Goal: Transaction & Acquisition: Purchase product/service

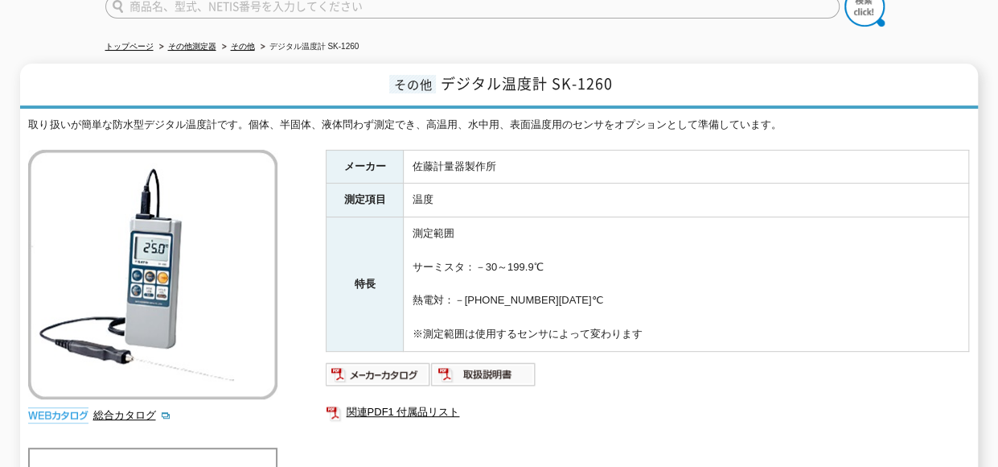
scroll to position [69, 0]
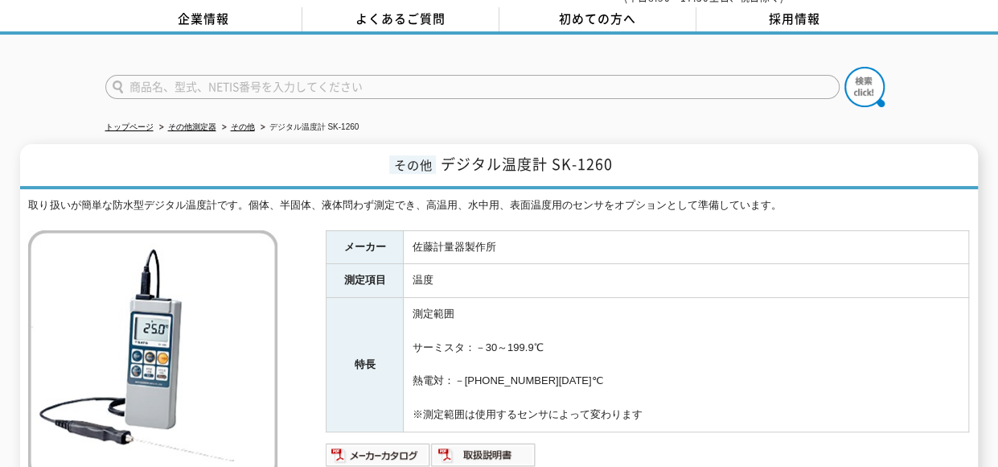
drag, startPoint x: 840, startPoint y: 236, endPoint x: 296, endPoint y: 348, distance: 555.3
click at [296, 348] on div "取り扱いが簡単な防水型デジタル温度計です。個体、半固体、液体問わず測定でき、高温用、水中用、表面温度用のセンサをオプションとして準備しています。 総合カタログ…" at bounding box center [498, 456] width 941 height 519
click at [475, 444] on img at bounding box center [483, 455] width 105 height 26
click at [357, 442] on img at bounding box center [378, 455] width 105 height 26
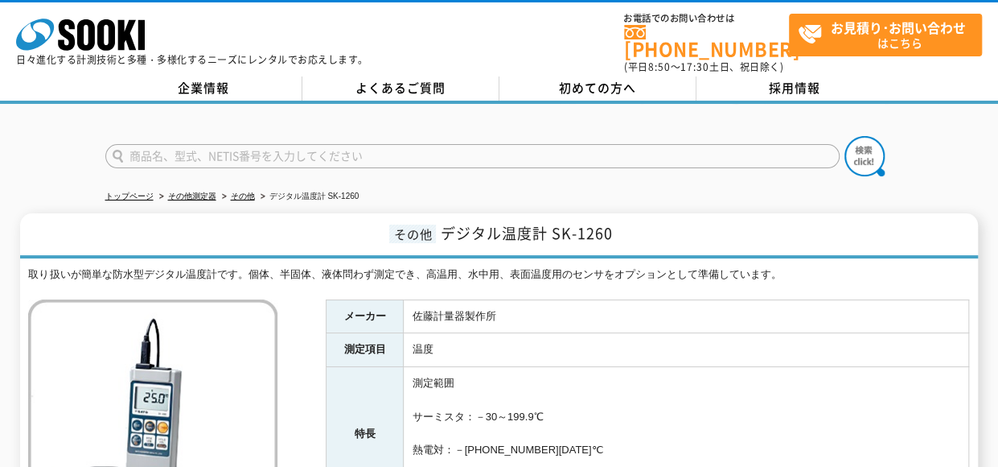
click at [687, 168] on div "トップページ その他測定器 その他 デジタル温度計 SK-1260 その他 デジタル温度計 SK-1260 取り扱いが簡単な防水型デジタル温度計です。個体、半…" at bounding box center [499, 453] width 998 height 698
